Goal: Information Seeking & Learning: Compare options

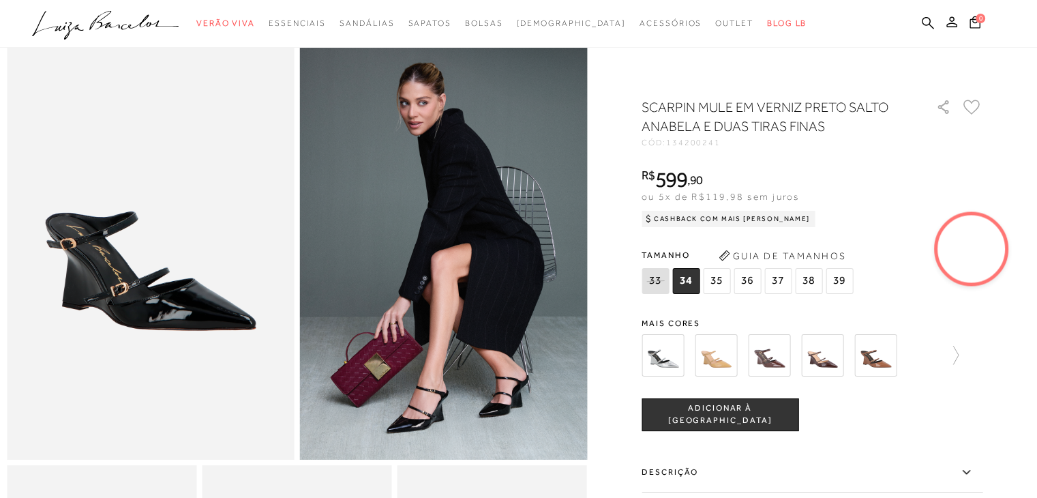
scroll to position [136, 0]
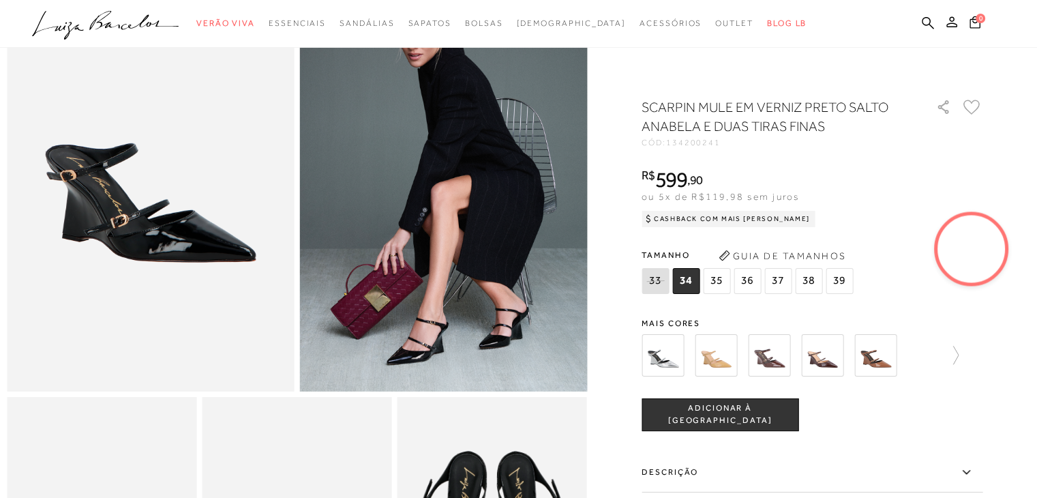
click at [846, 284] on span "39" at bounding box center [839, 281] width 27 height 26
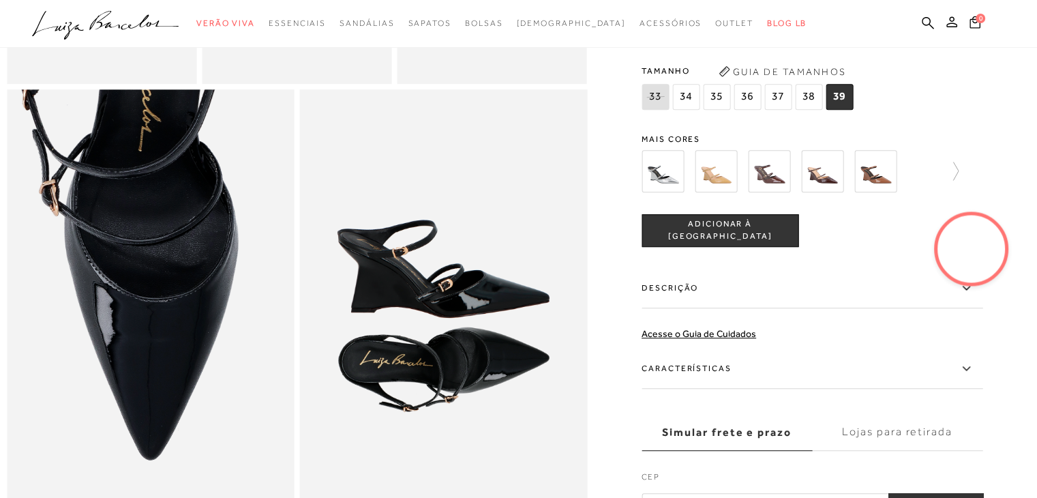
scroll to position [750, 0]
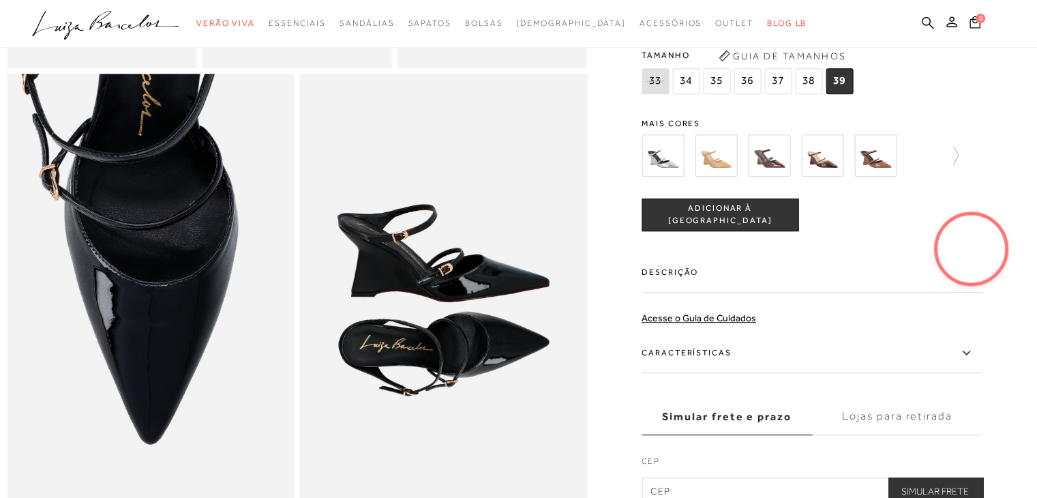
click at [775, 177] on img at bounding box center [769, 155] width 42 height 42
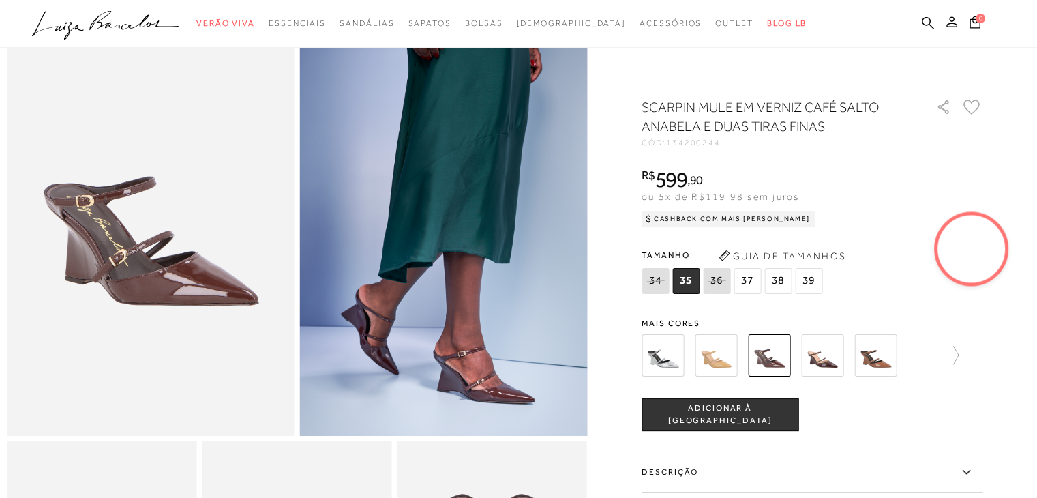
scroll to position [68, 0]
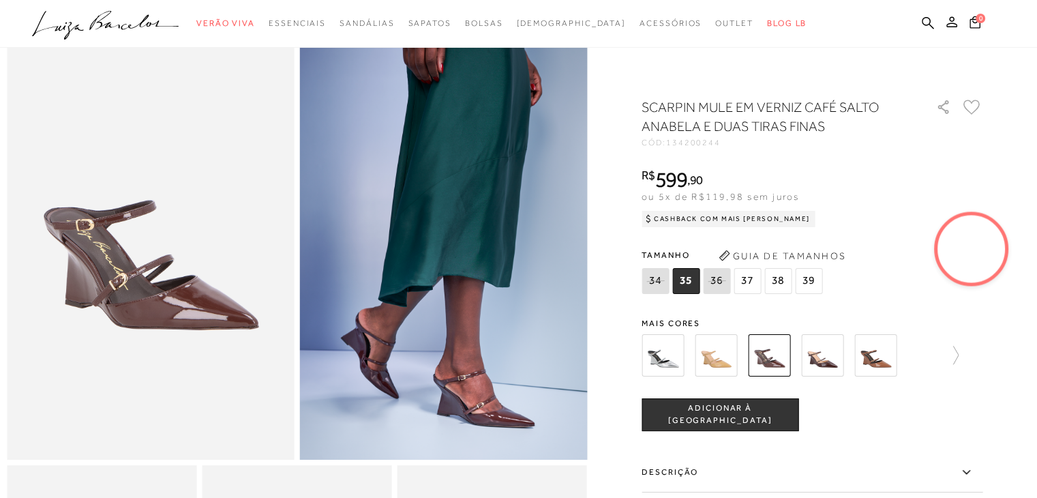
click at [783, 284] on span "38" at bounding box center [778, 281] width 27 height 26
click at [811, 280] on span "39" at bounding box center [808, 281] width 27 height 26
click at [829, 359] on img at bounding box center [822, 355] width 42 height 42
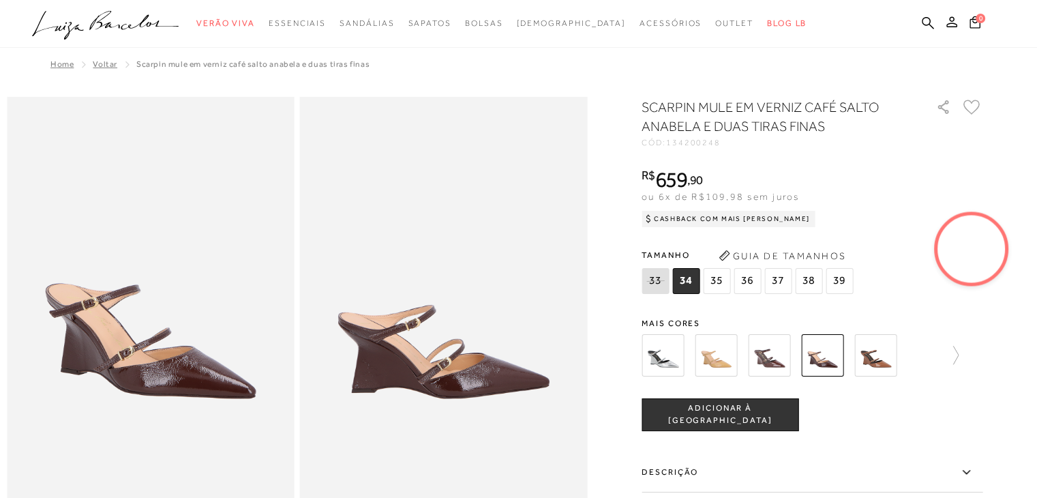
click at [668, 360] on img at bounding box center [663, 355] width 42 height 42
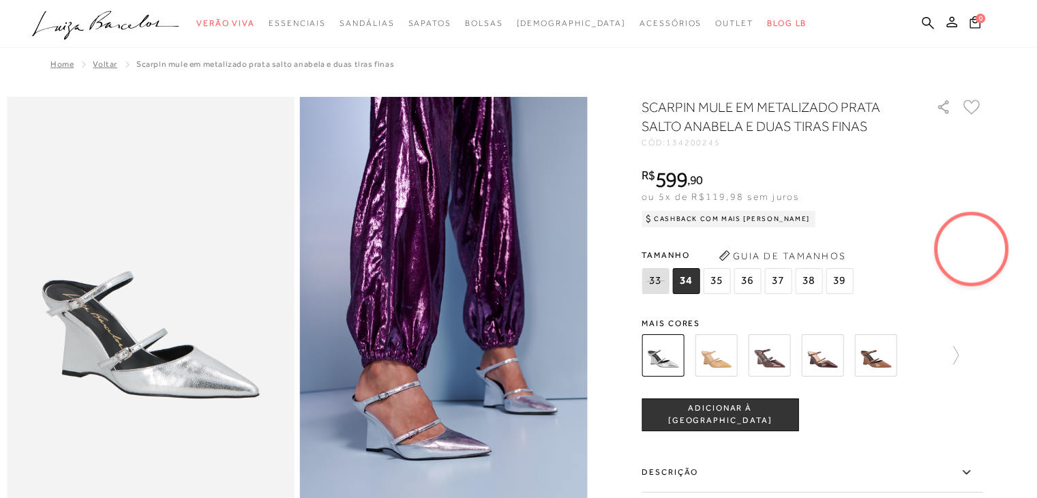
click at [717, 358] on img at bounding box center [716, 355] width 42 height 42
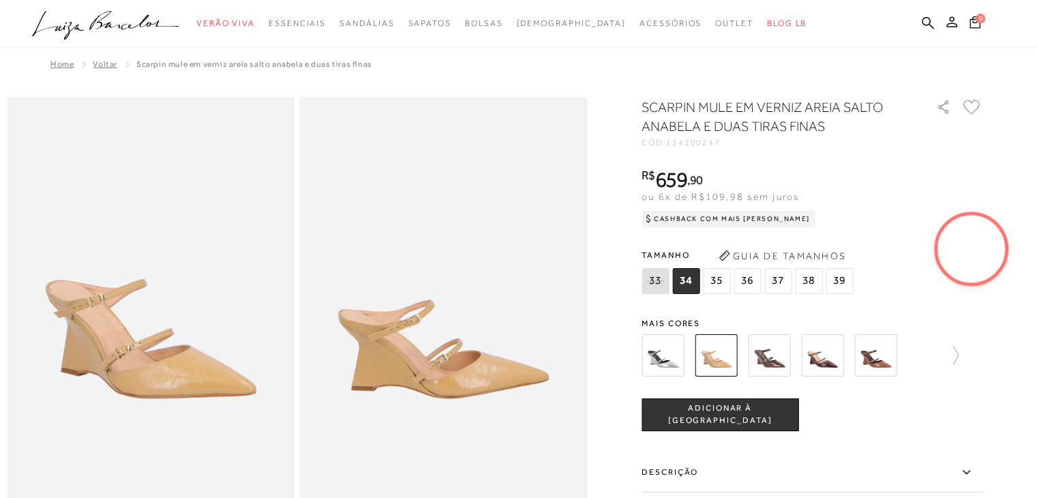
click at [777, 362] on img at bounding box center [769, 355] width 42 height 42
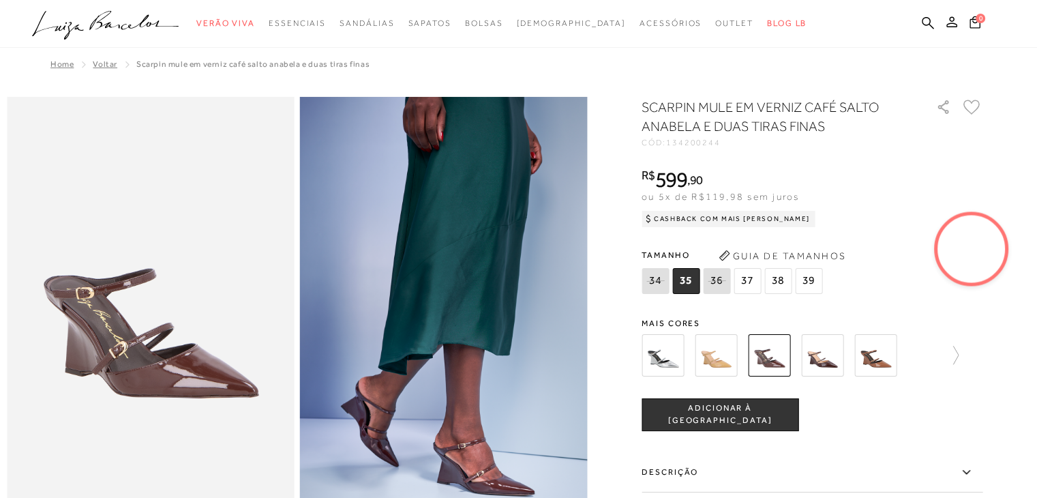
click at [829, 362] on img at bounding box center [822, 355] width 42 height 42
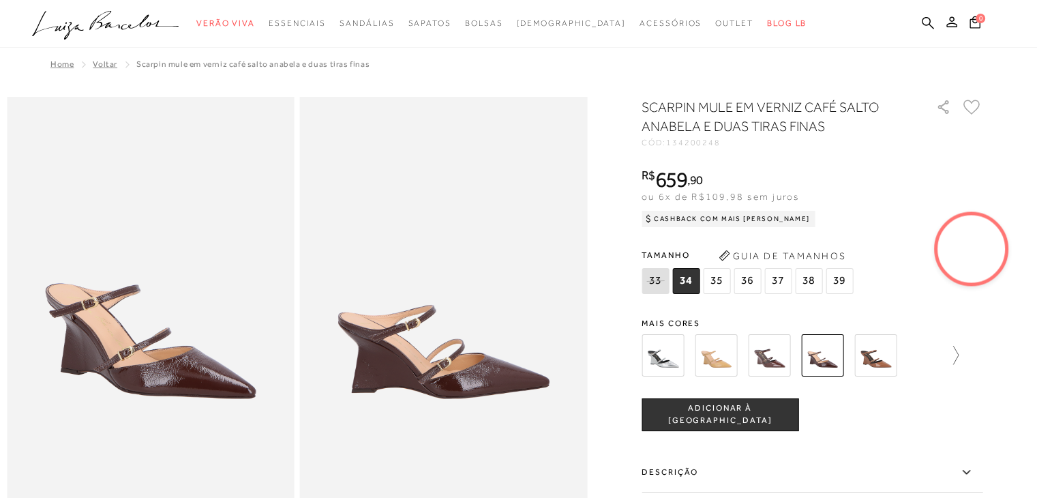
click at [959, 351] on icon at bounding box center [949, 355] width 19 height 19
click at [806, 362] on img at bounding box center [793, 355] width 42 height 42
